Goal: Find specific page/section: Find specific page/section

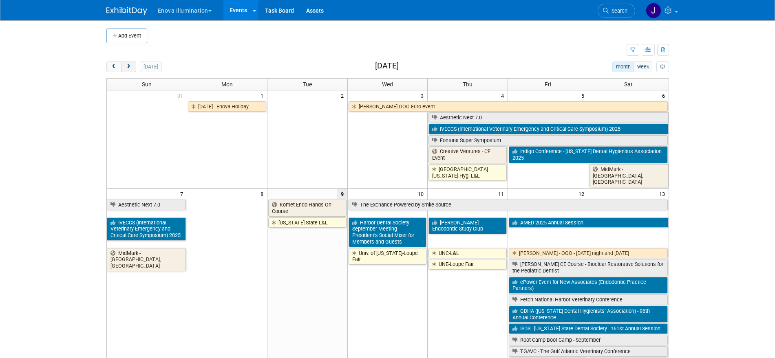
click at [125, 70] on button "next" at bounding box center [128, 67] width 15 height 11
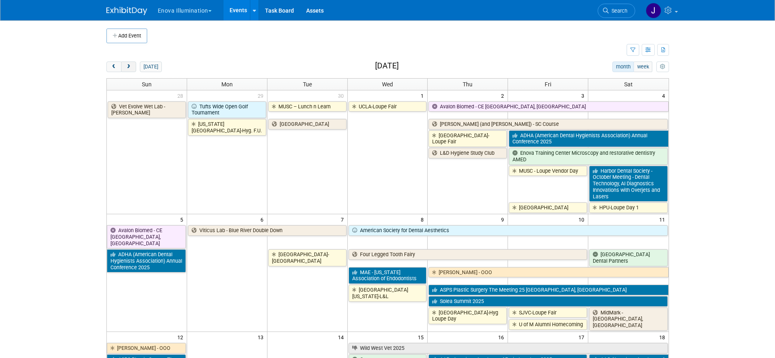
click at [125, 70] on button "next" at bounding box center [128, 67] width 15 height 11
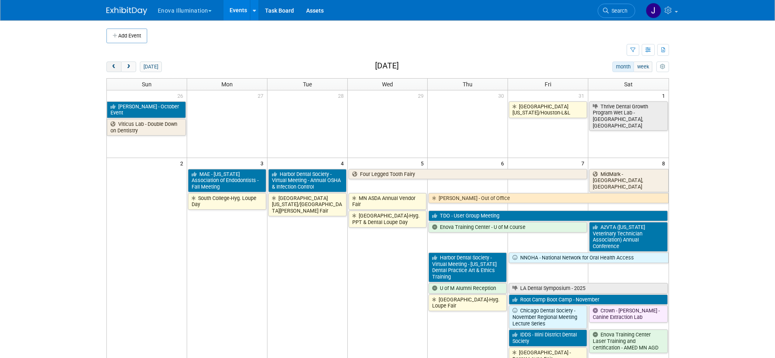
click at [116, 69] on button "prev" at bounding box center [113, 67] width 15 height 11
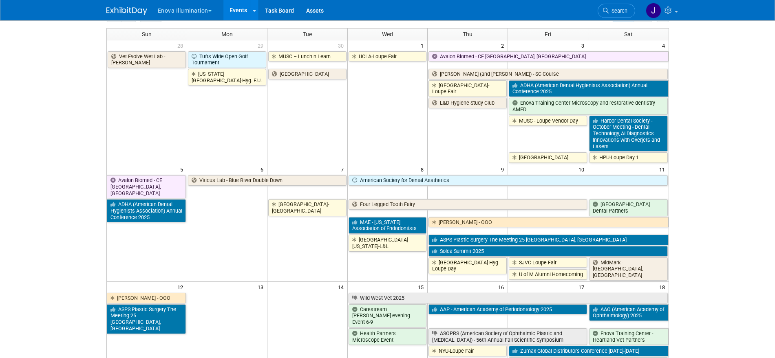
scroll to position [36, 0]
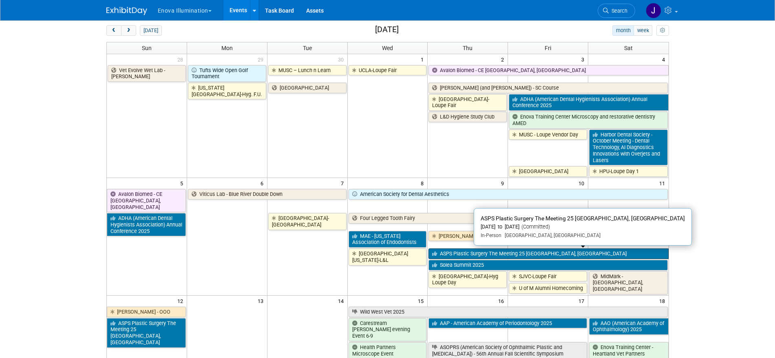
click at [454, 255] on link "ASPS Plastic Surgery The Meeting 25 [GEOGRAPHIC_DATA], [GEOGRAPHIC_DATA]" at bounding box center [548, 254] width 240 height 11
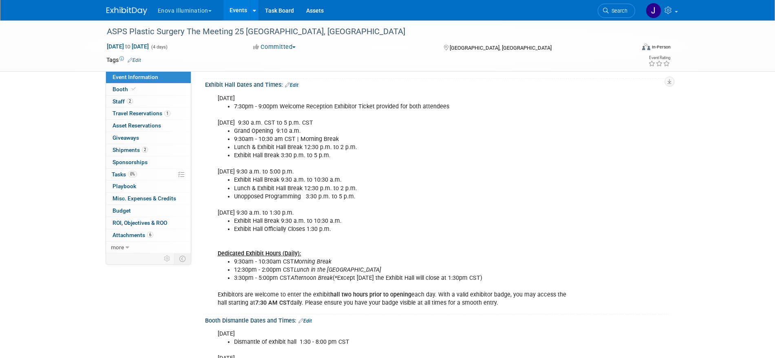
scroll to position [306, 0]
